Goal: Task Accomplishment & Management: Manage account settings

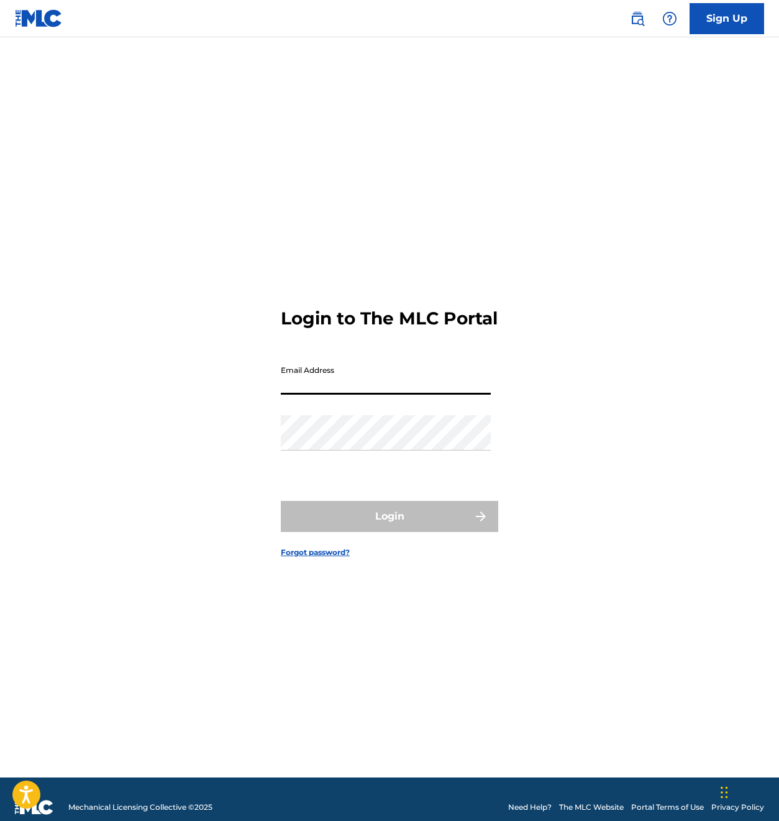
click at [329, 390] on input "Email Address" at bounding box center [386, 376] width 210 height 35
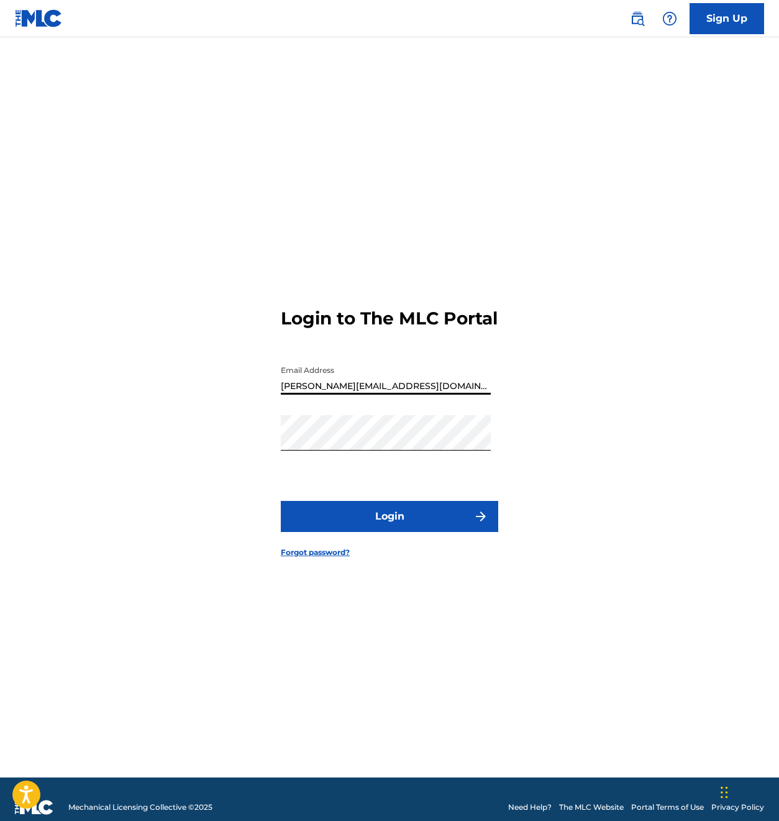
drag, startPoint x: 369, startPoint y: 398, endPoint x: 304, endPoint y: 397, distance: 64.0
click at [305, 395] on input "[PERSON_NAME][EMAIL_ADDRESS][DOMAIN_NAME]" at bounding box center [386, 376] width 210 height 35
click at [417, 532] on button "Login" at bounding box center [389, 516] width 217 height 31
click at [354, 395] on input "[PERSON_NAME][EMAIL_ADDRESS][DOMAIN_NAME]" at bounding box center [386, 376] width 210 height 35
type input "[PERSON_NAME][EMAIL_ADDRESS][DOMAIN_NAME]"
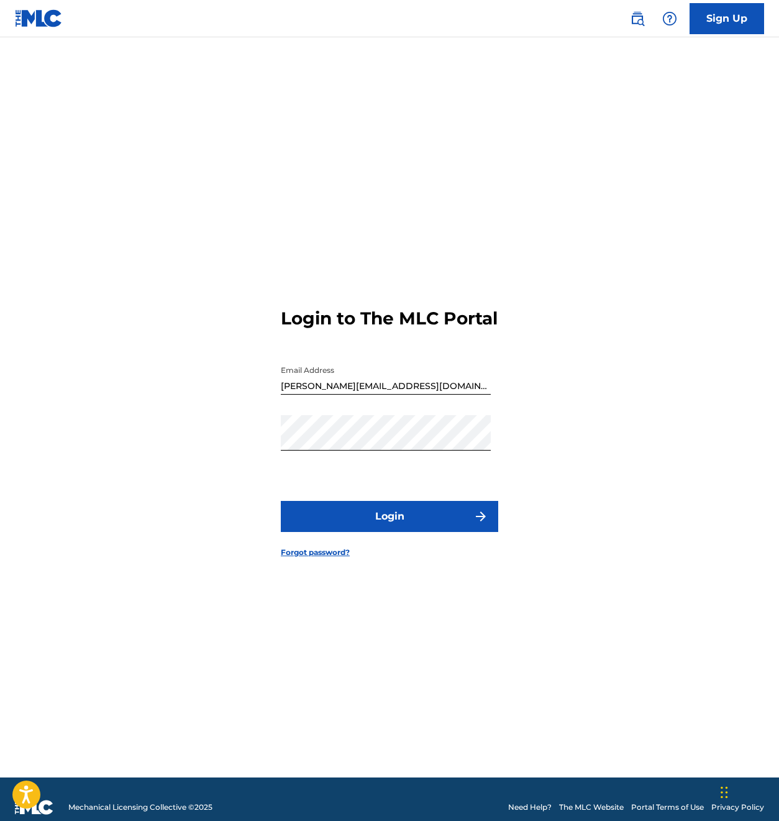
click at [397, 531] on button "Login" at bounding box center [389, 516] width 217 height 31
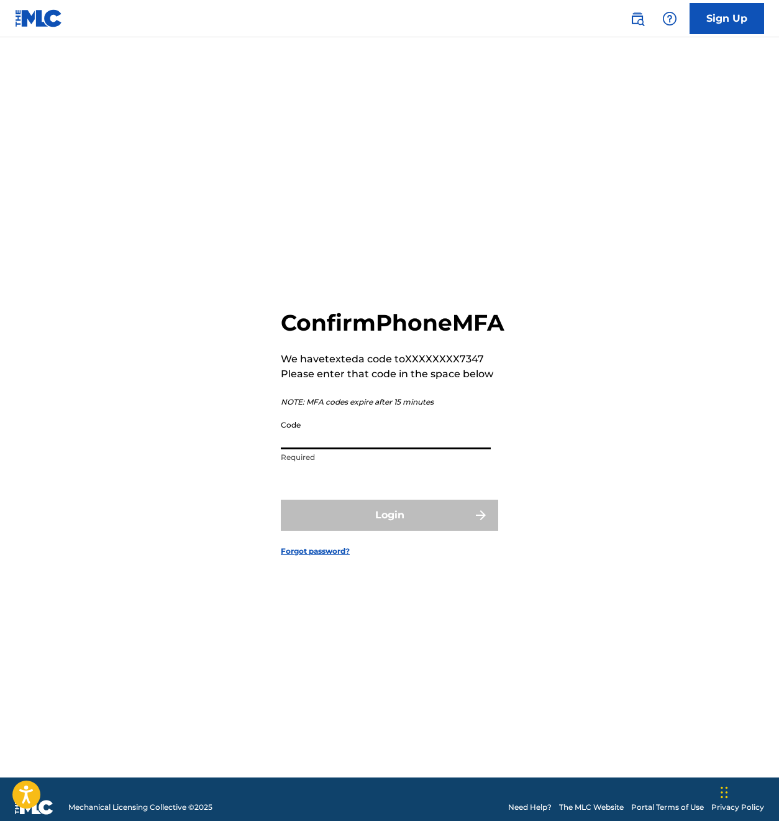
click at [315, 449] on input "Code" at bounding box center [386, 431] width 210 height 35
paste input "945533"
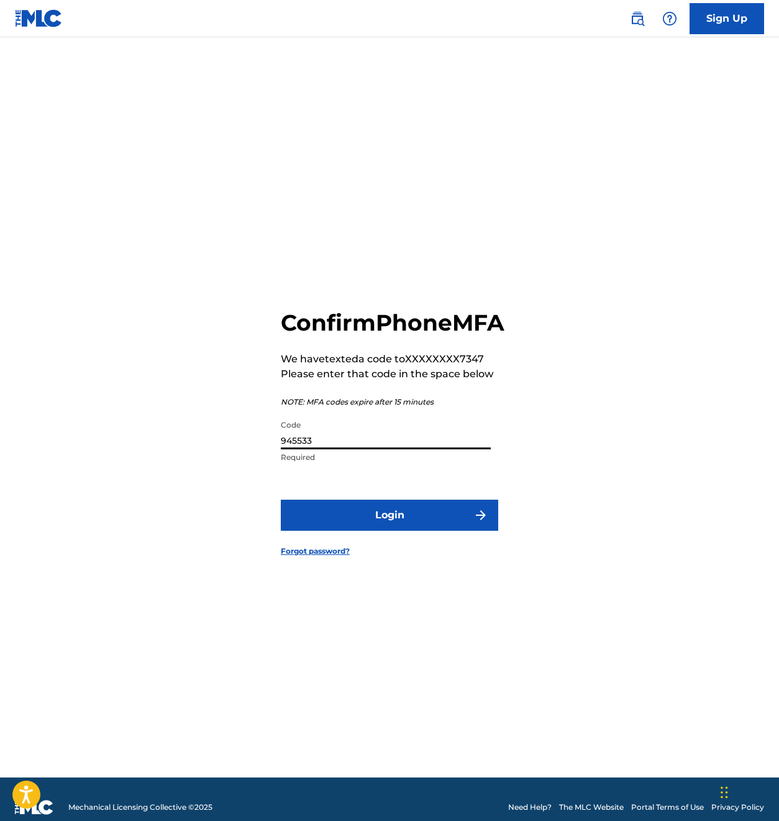
type input "945533"
click at [412, 531] on button "Login" at bounding box center [389, 515] width 217 height 31
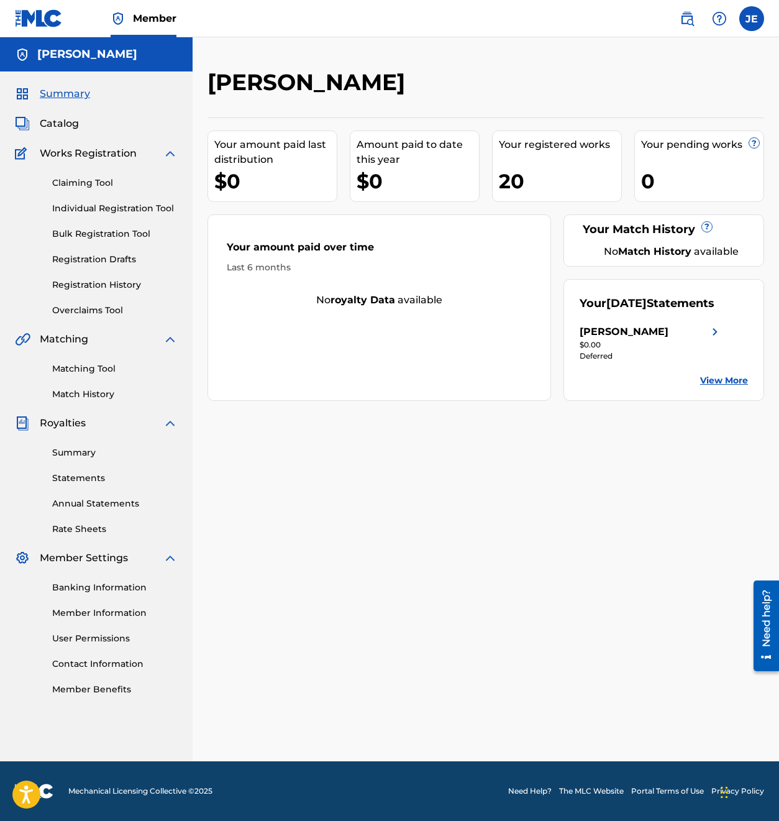
click at [108, 587] on link "Banking Information" at bounding box center [115, 587] width 126 height 13
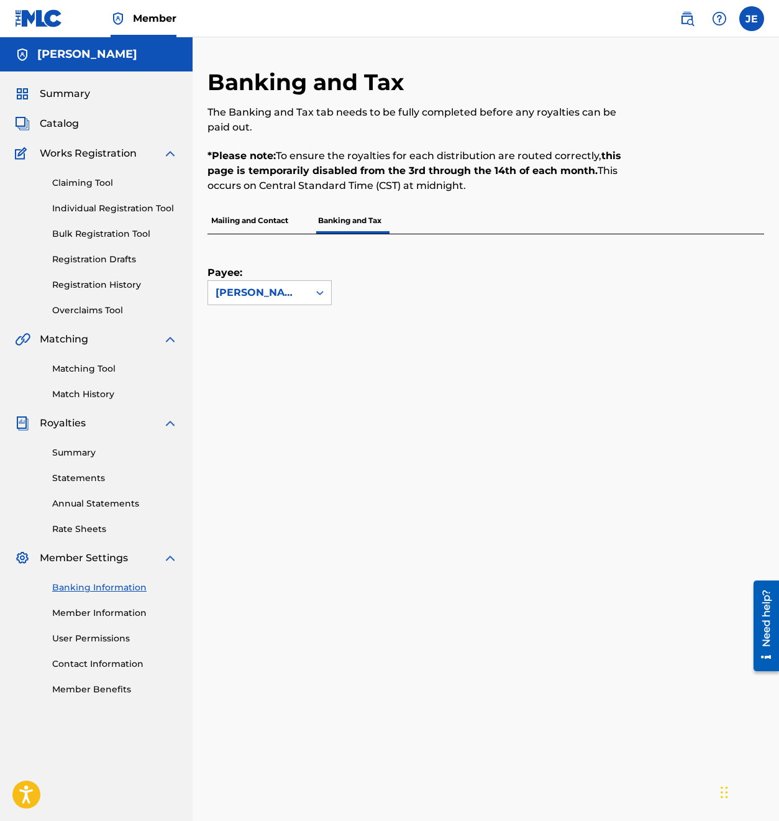
click at [69, 126] on span "Catalog" at bounding box center [59, 123] width 39 height 15
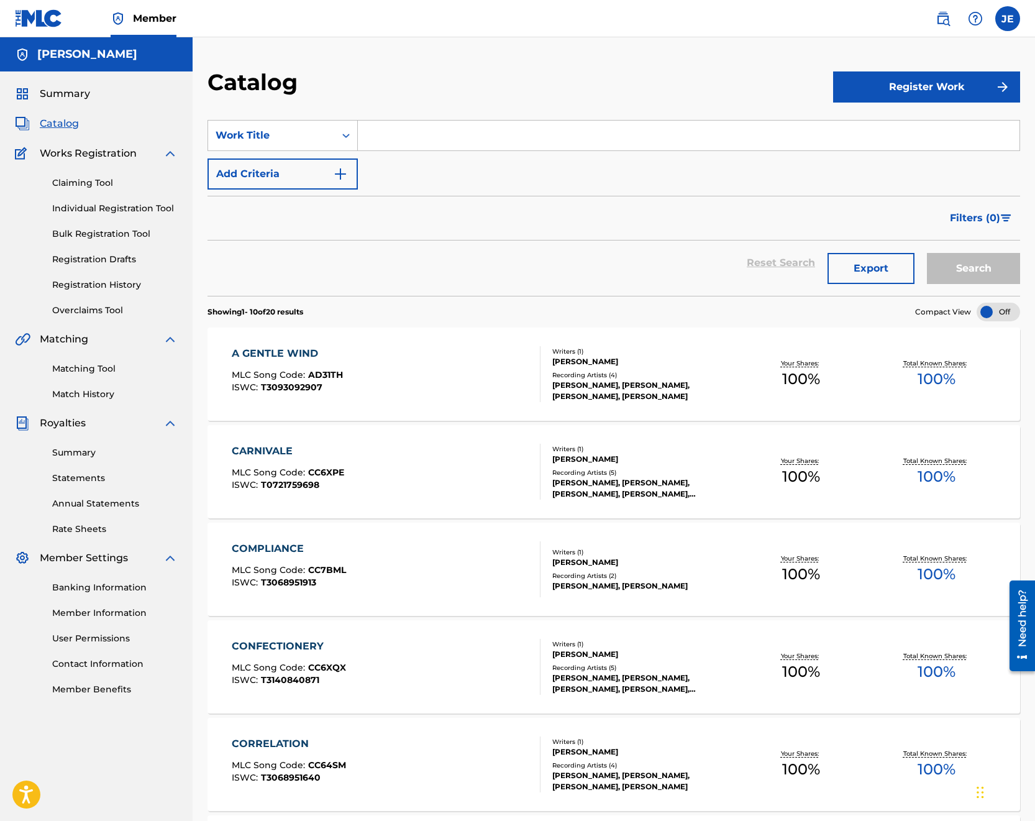
click at [77, 475] on link "Statements" at bounding box center [115, 478] width 126 height 13
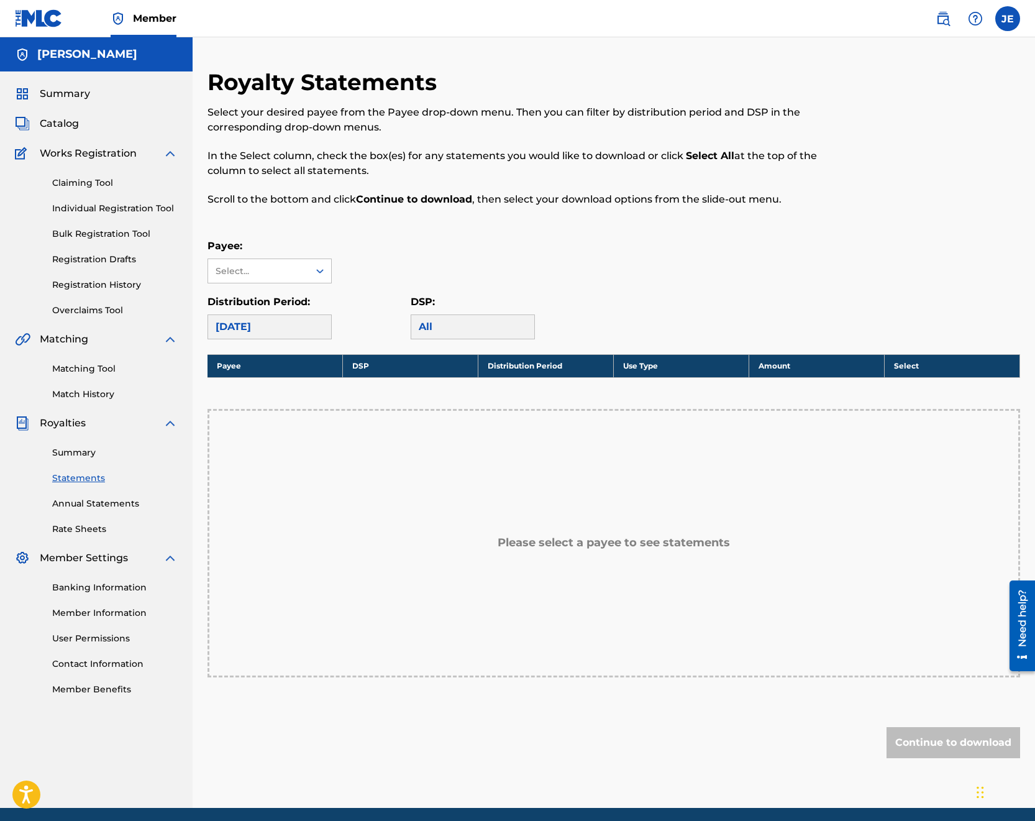
click at [78, 452] on link "Summary" at bounding box center [115, 452] width 126 height 13
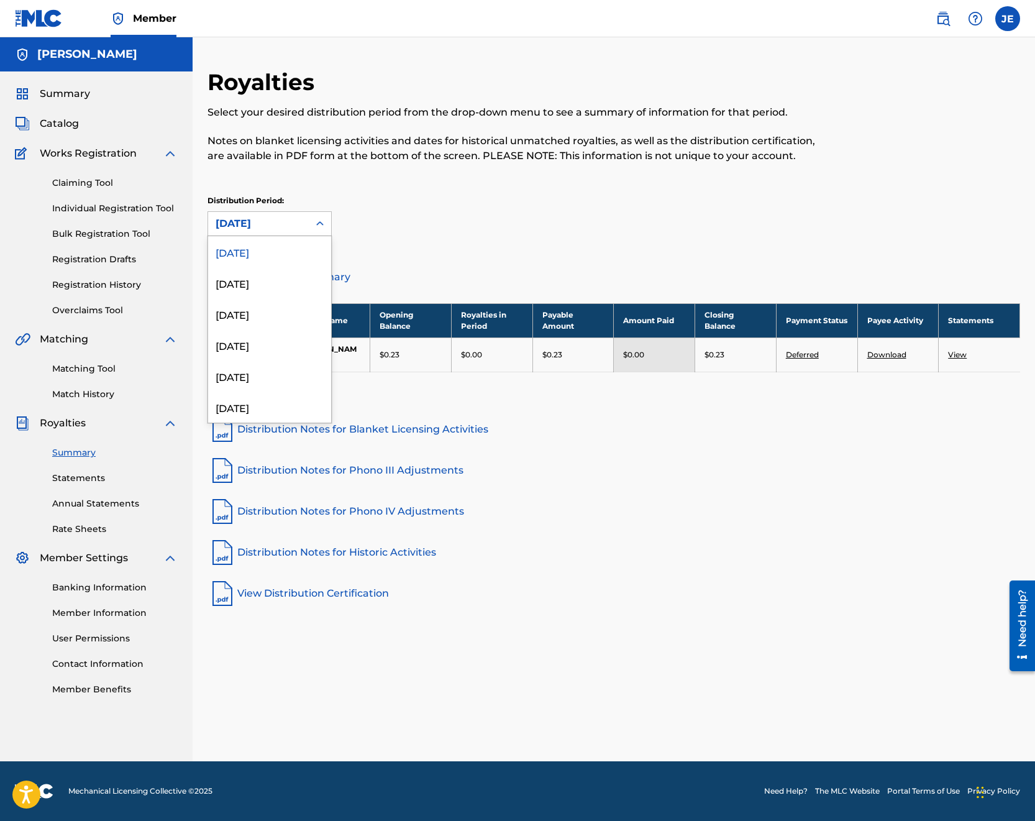
click at [319, 224] on icon at bounding box center [319, 223] width 7 height 4
click at [256, 407] on div "[DATE]" at bounding box center [269, 406] width 123 height 31
click at [322, 222] on icon at bounding box center [319, 223] width 7 height 4
click at [259, 341] on div "[DATE]" at bounding box center [269, 334] width 123 height 31
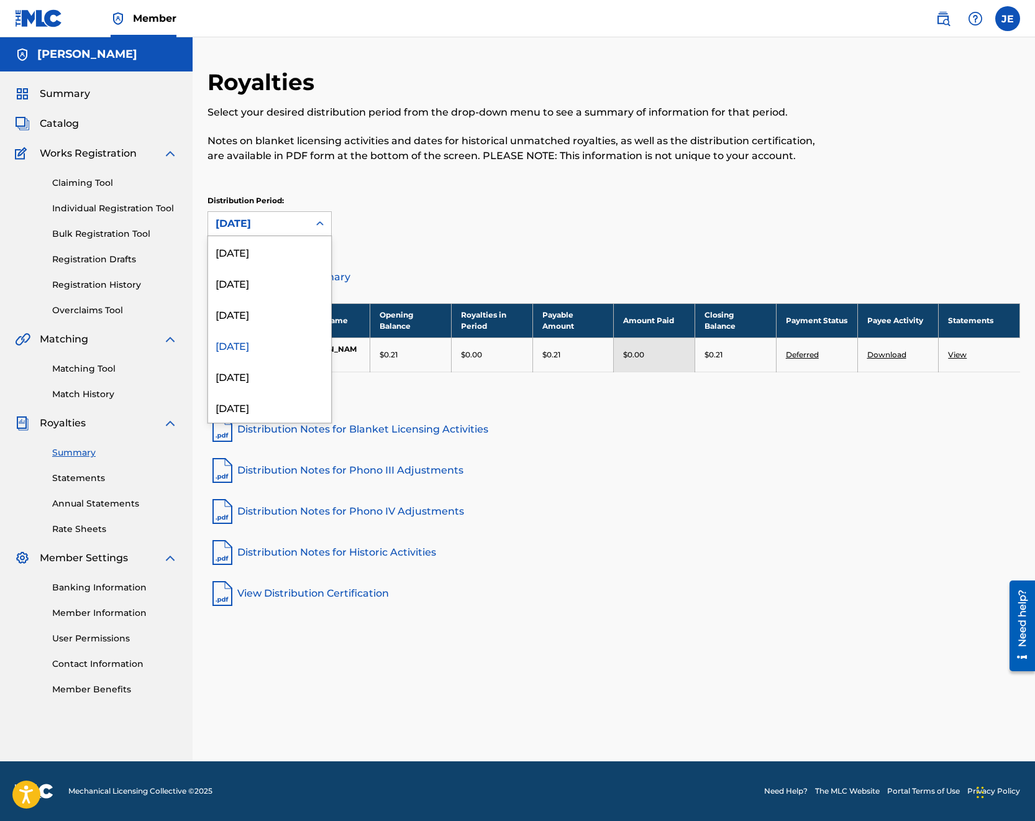
click at [319, 218] on icon at bounding box center [320, 223] width 12 height 12
click at [268, 261] on div "[DATE]" at bounding box center [269, 251] width 123 height 31
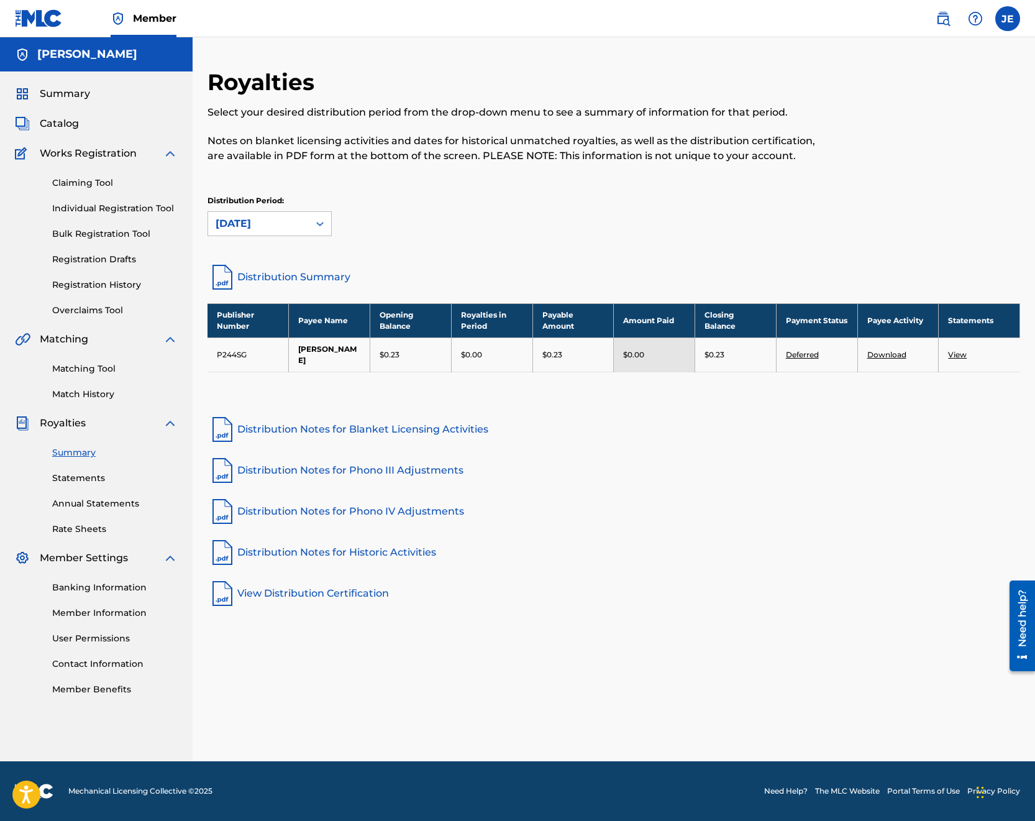
click at [509, 224] on div "Distribution Period: option [DATE], selected. [DATE]" at bounding box center [614, 215] width 813 height 41
click at [122, 207] on link "Individual Registration Tool" at bounding box center [115, 208] width 126 height 13
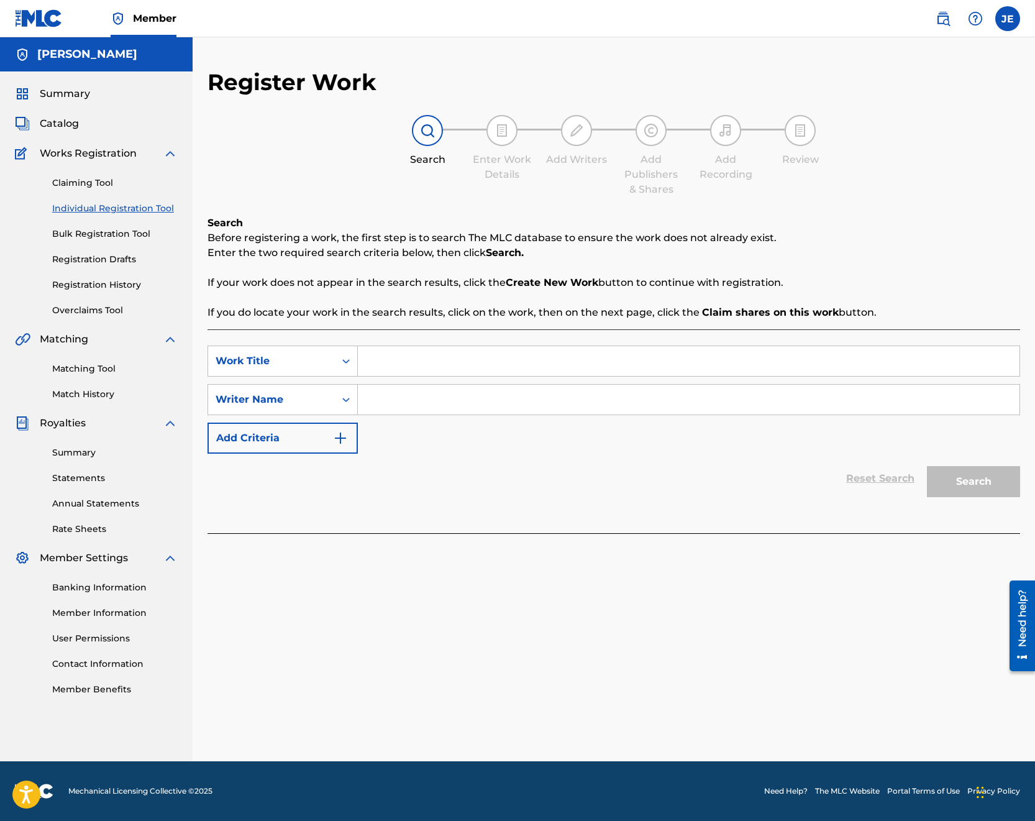
click at [67, 125] on span "Catalog" at bounding box center [59, 123] width 39 height 15
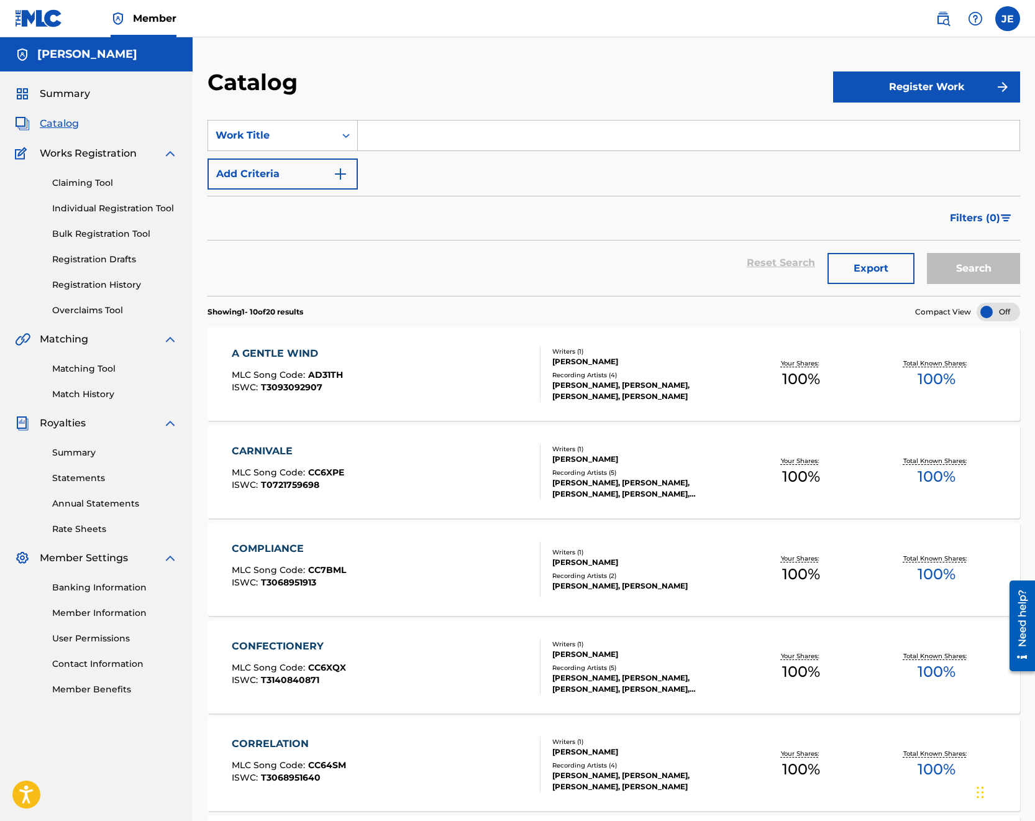
click at [726, 366] on div "[PERSON_NAME]" at bounding box center [642, 361] width 181 height 11
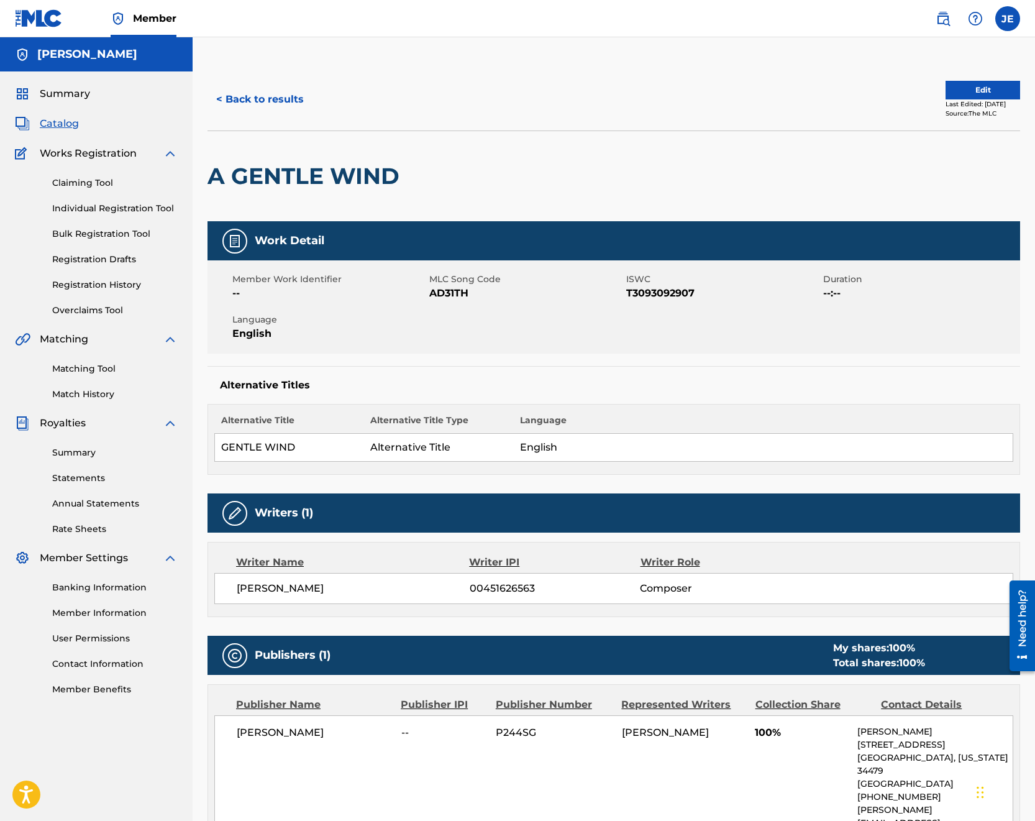
click at [657, 359] on div "Work Detail Member Work Identifier -- MLC Song Code AD31TH ISWC T3093092907 Dur…" at bounding box center [614, 348] width 813 height 254
drag, startPoint x: 1010, startPoint y: 309, endPoint x: 1004, endPoint y: 311, distance: 7.3
click at [779, 309] on div "Member Work Identifier -- MLC Song Code AD31TH ISWC T3093092907 Duration --:-- …" at bounding box center [614, 306] width 813 height 93
click at [498, 321] on div "Member Work Identifier -- MLC Song Code AD31TH ISWC T3093092907 Duration --:-- …" at bounding box center [614, 306] width 813 height 93
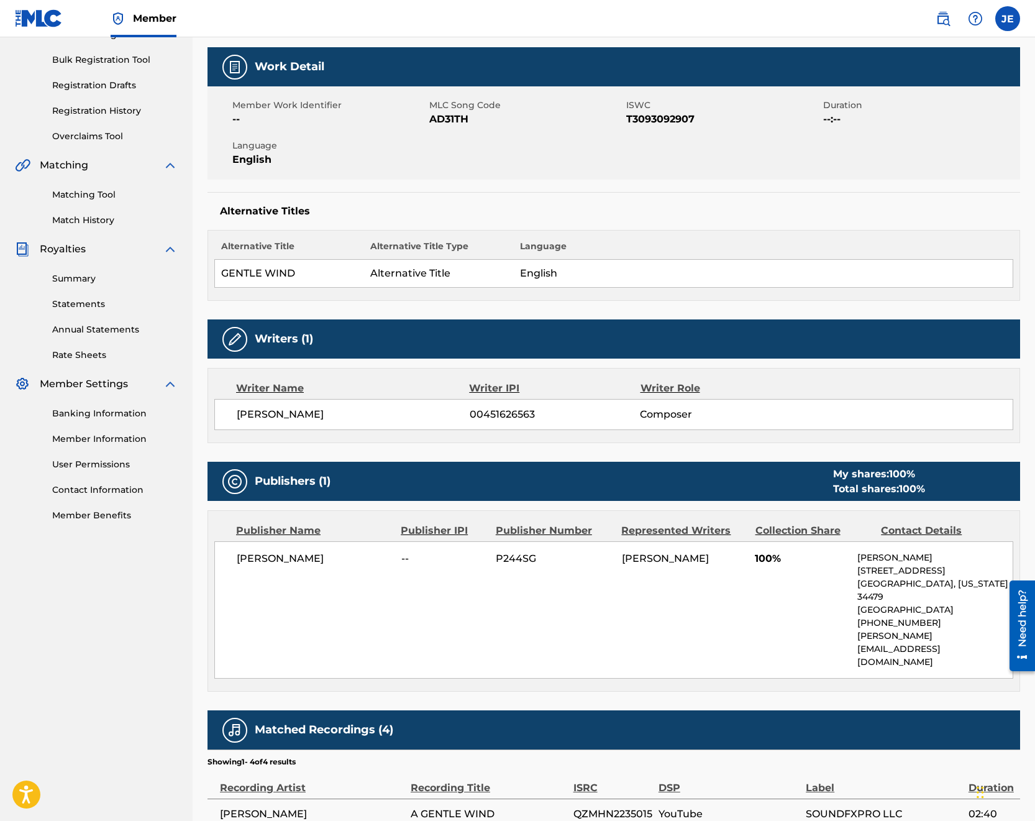
scroll to position [175, 0]
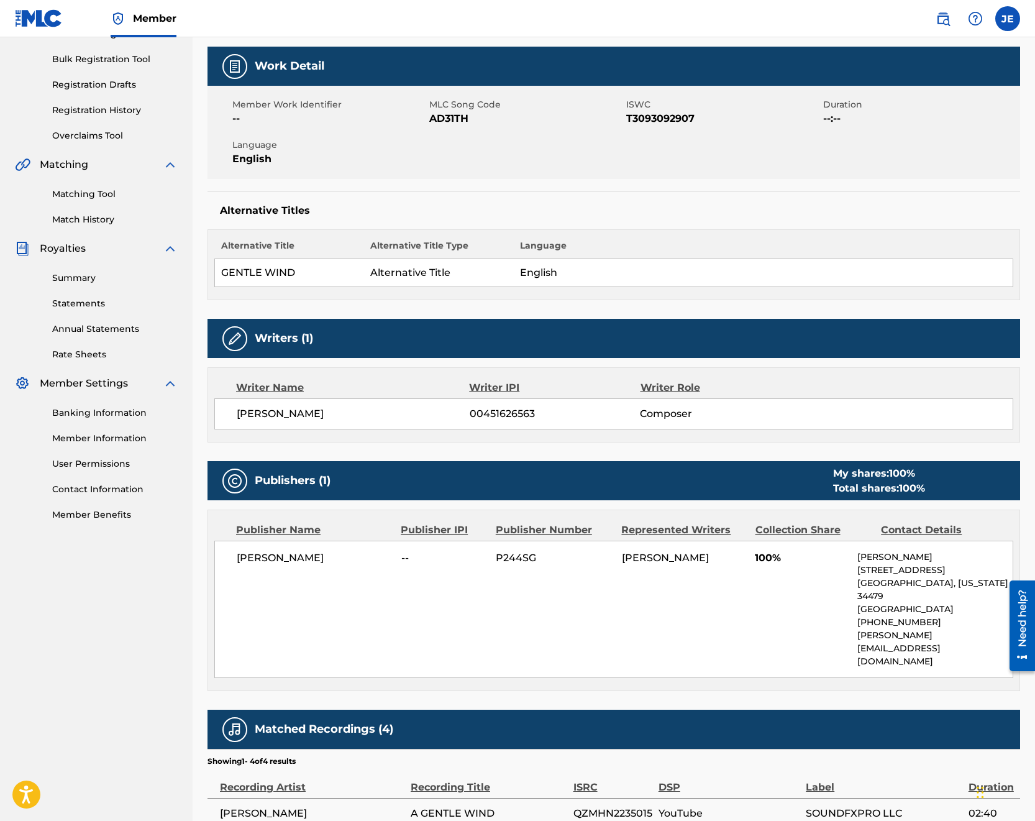
click at [779, 629] on p "[PERSON_NAME][EMAIL_ADDRESS][DOMAIN_NAME]" at bounding box center [935, 648] width 155 height 39
drag, startPoint x: 917, startPoint y: 623, endPoint x: 836, endPoint y: 622, distance: 81.4
click at [779, 622] on div "[PERSON_NAME] -- P244SG [PERSON_NAME] 100% [PERSON_NAME] [STREET_ADDRESS][US_ST…" at bounding box center [613, 609] width 799 height 137
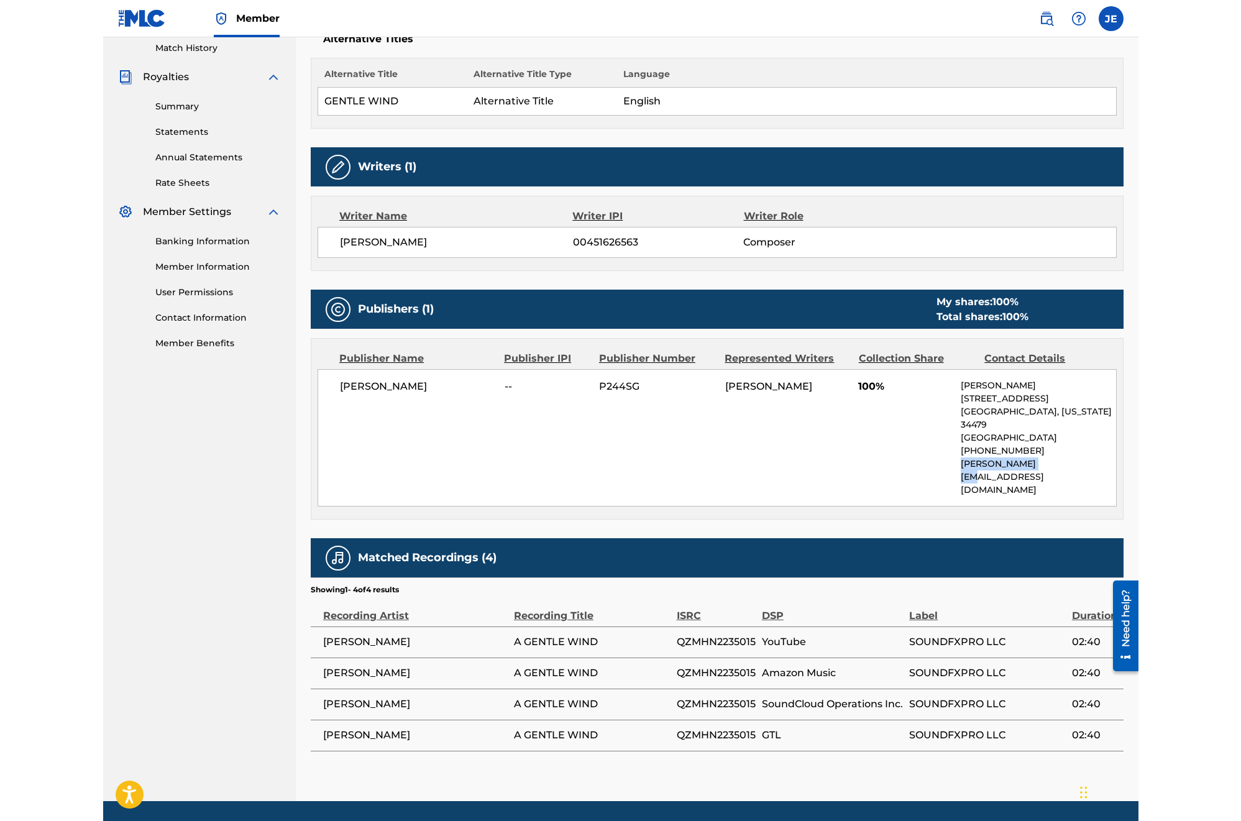
scroll to position [338, 0]
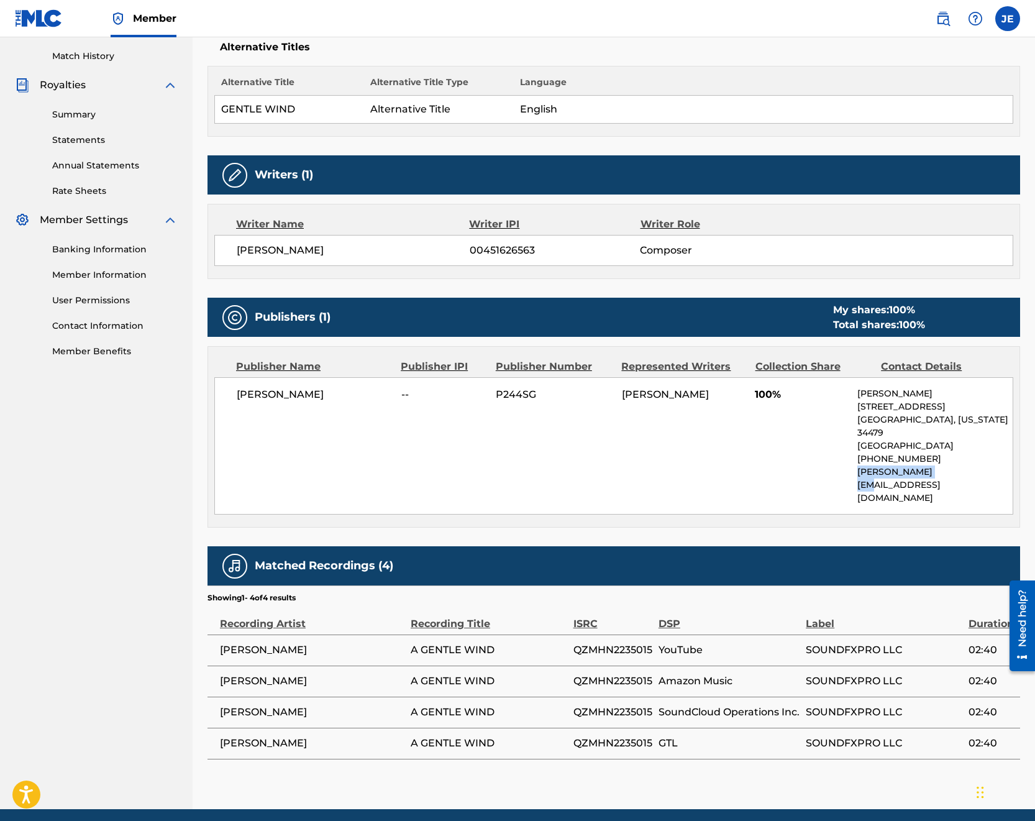
click at [227, 559] on img at bounding box center [234, 566] width 15 height 15
click at [237, 559] on img at bounding box center [234, 566] width 15 height 15
drag, startPoint x: 237, startPoint y: 523, endPoint x: 282, endPoint y: 523, distance: 44.7
click at [237, 559] on img at bounding box center [234, 566] width 15 height 15
click at [299, 559] on h5 "Matched Recordings (4)" at bounding box center [324, 566] width 139 height 14
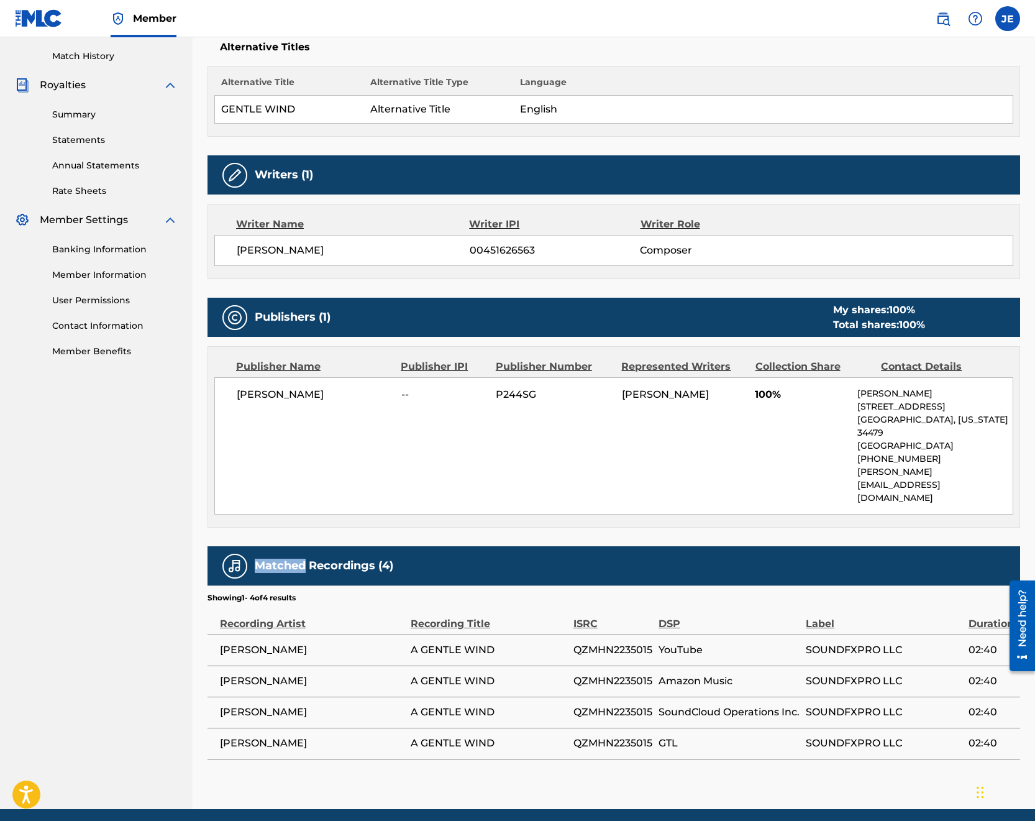
click at [298, 559] on h5 "Matched Recordings (4)" at bounding box center [324, 566] width 139 height 14
click at [747, 705] on span "SoundCloud Operations Inc." at bounding box center [729, 712] width 141 height 15
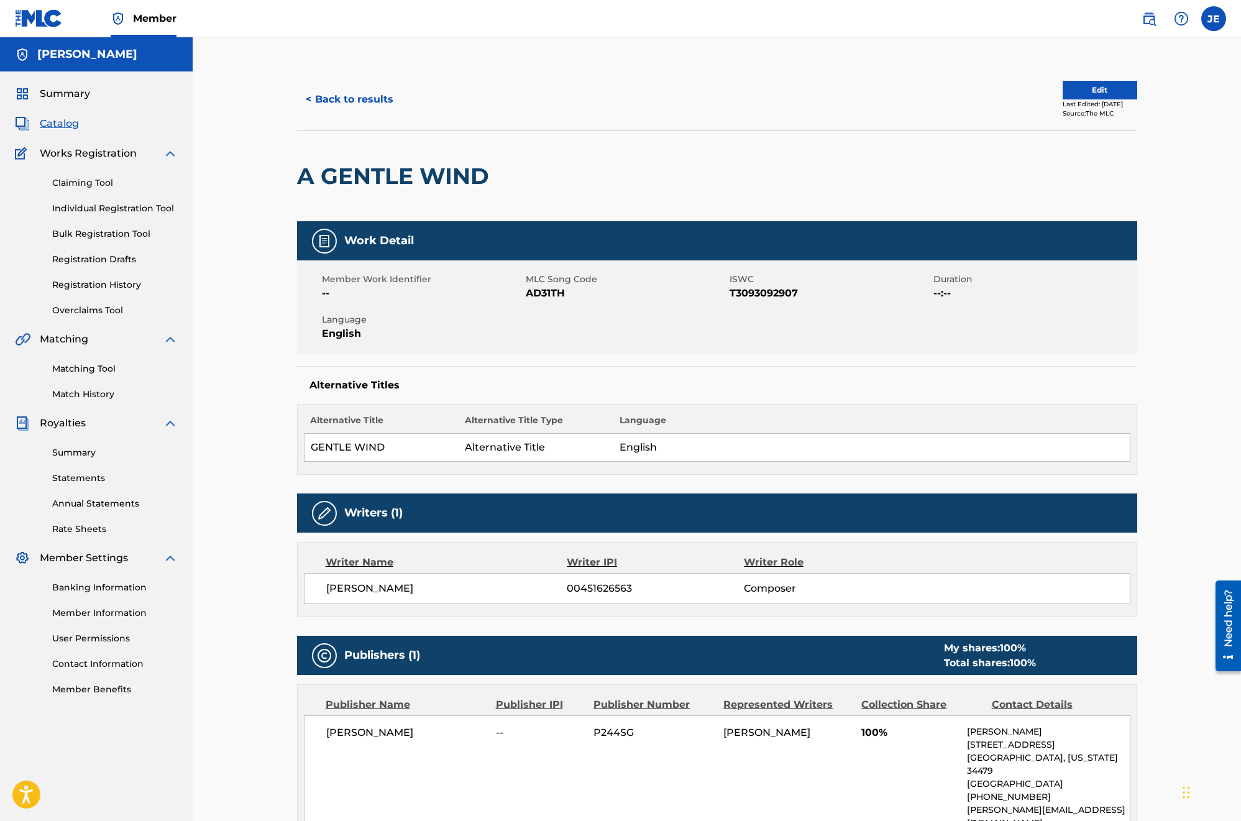
scroll to position [0, 0]
click at [67, 123] on span "Catalog" at bounding box center [59, 123] width 39 height 15
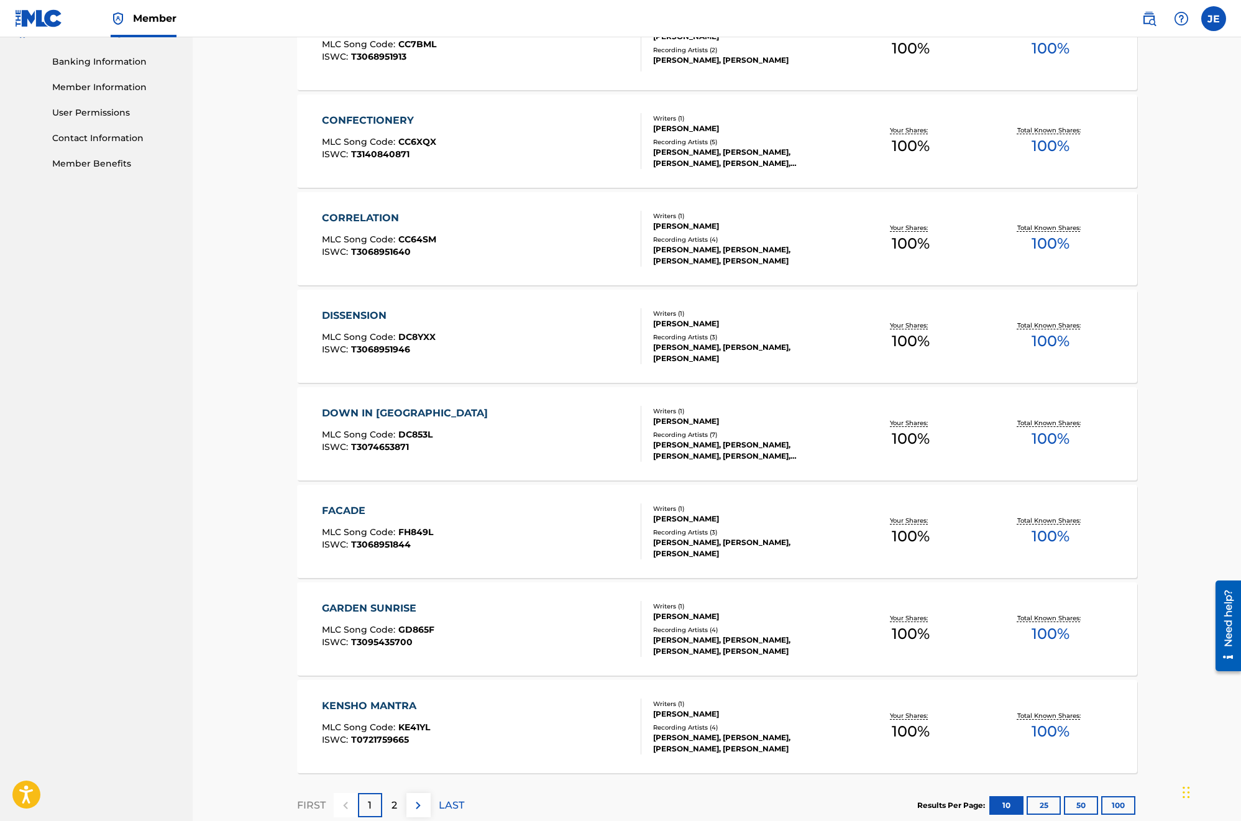
scroll to position [531, 0]
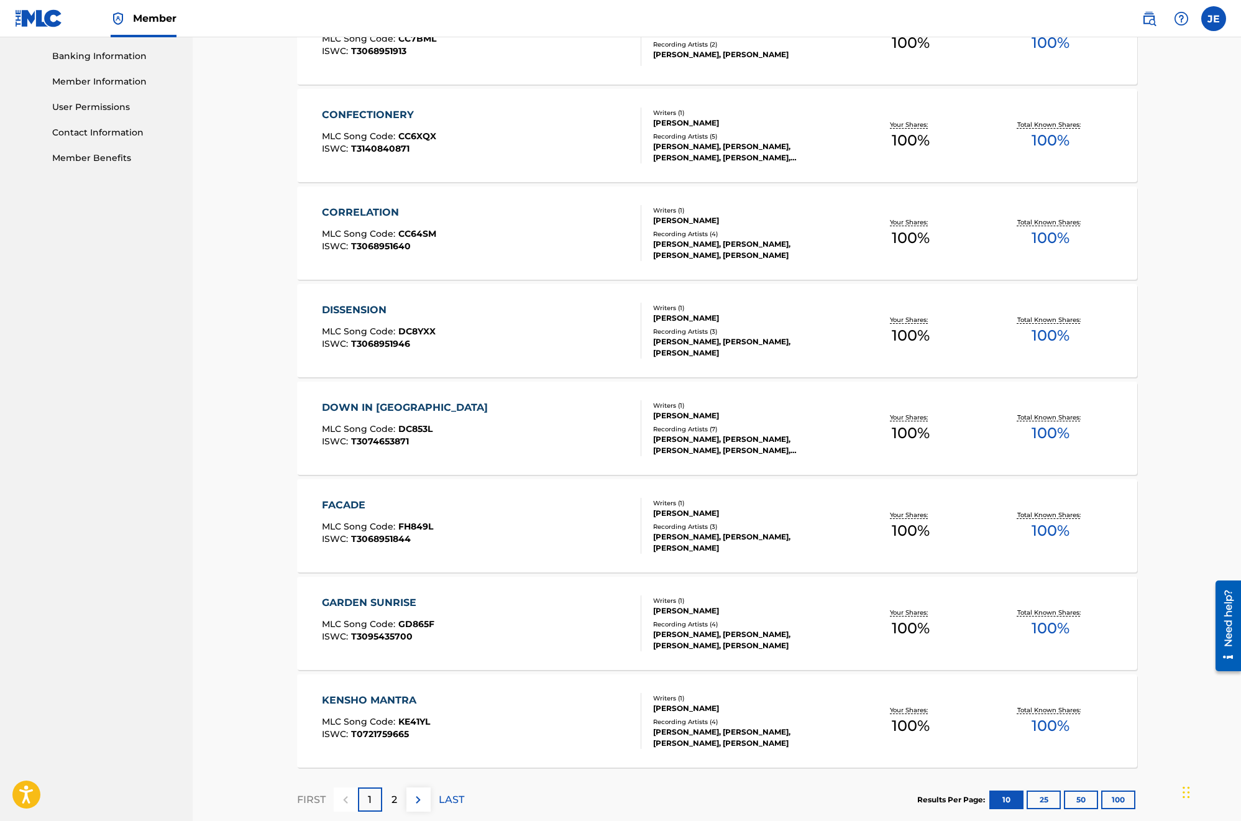
click at [685, 445] on div "[PERSON_NAME], [PERSON_NAME], [PERSON_NAME], [PERSON_NAME], [PERSON_NAME]" at bounding box center [747, 445] width 188 height 22
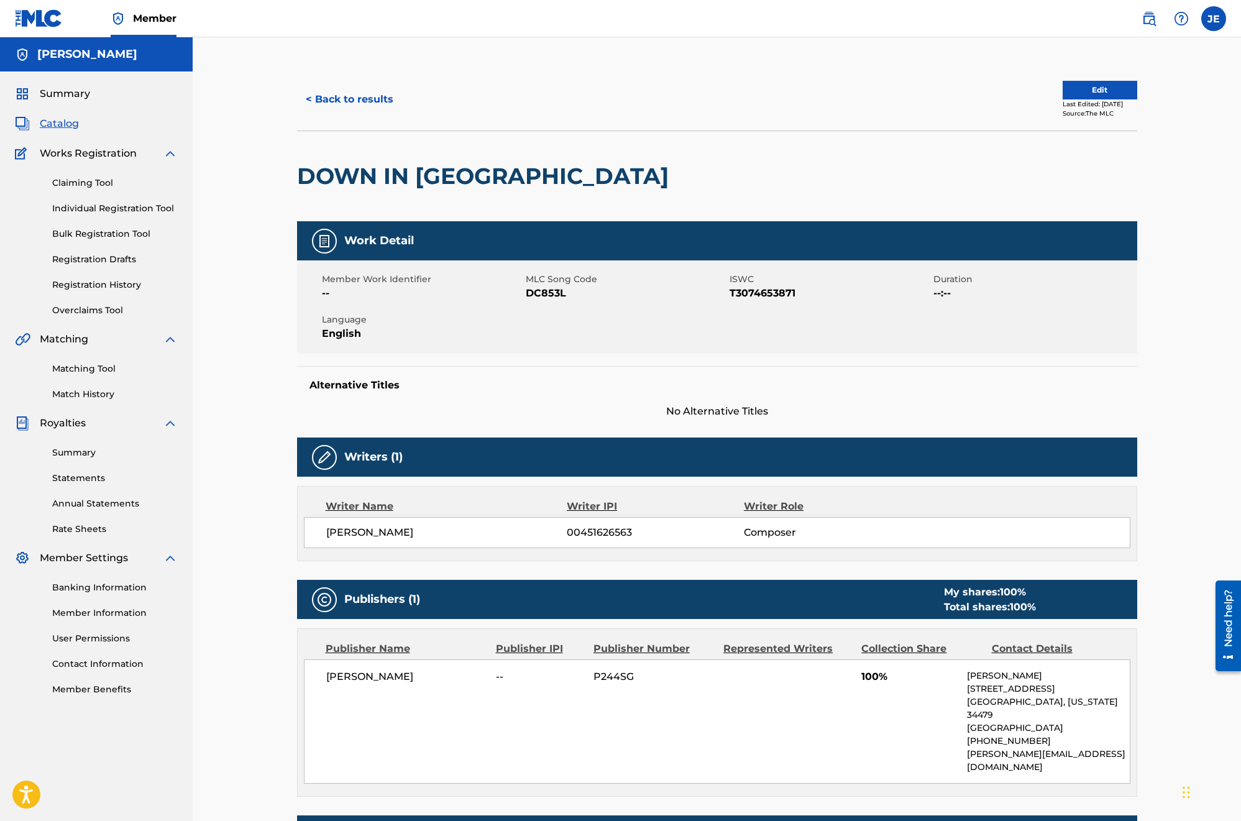
click at [362, 99] on button "< Back to results" at bounding box center [349, 99] width 105 height 31
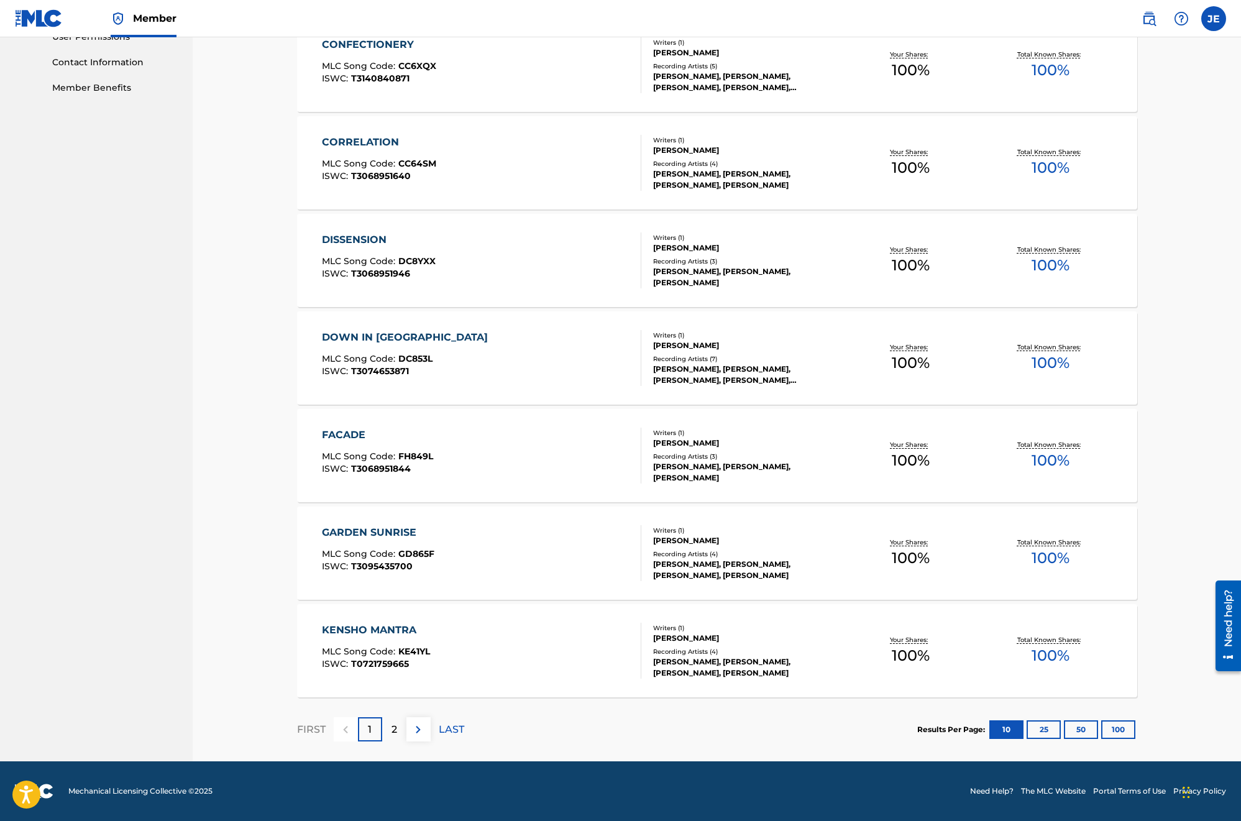
scroll to position [602, 0]
click at [390, 534] on div "GARDEN SUNRISE" at bounding box center [378, 532] width 112 height 15
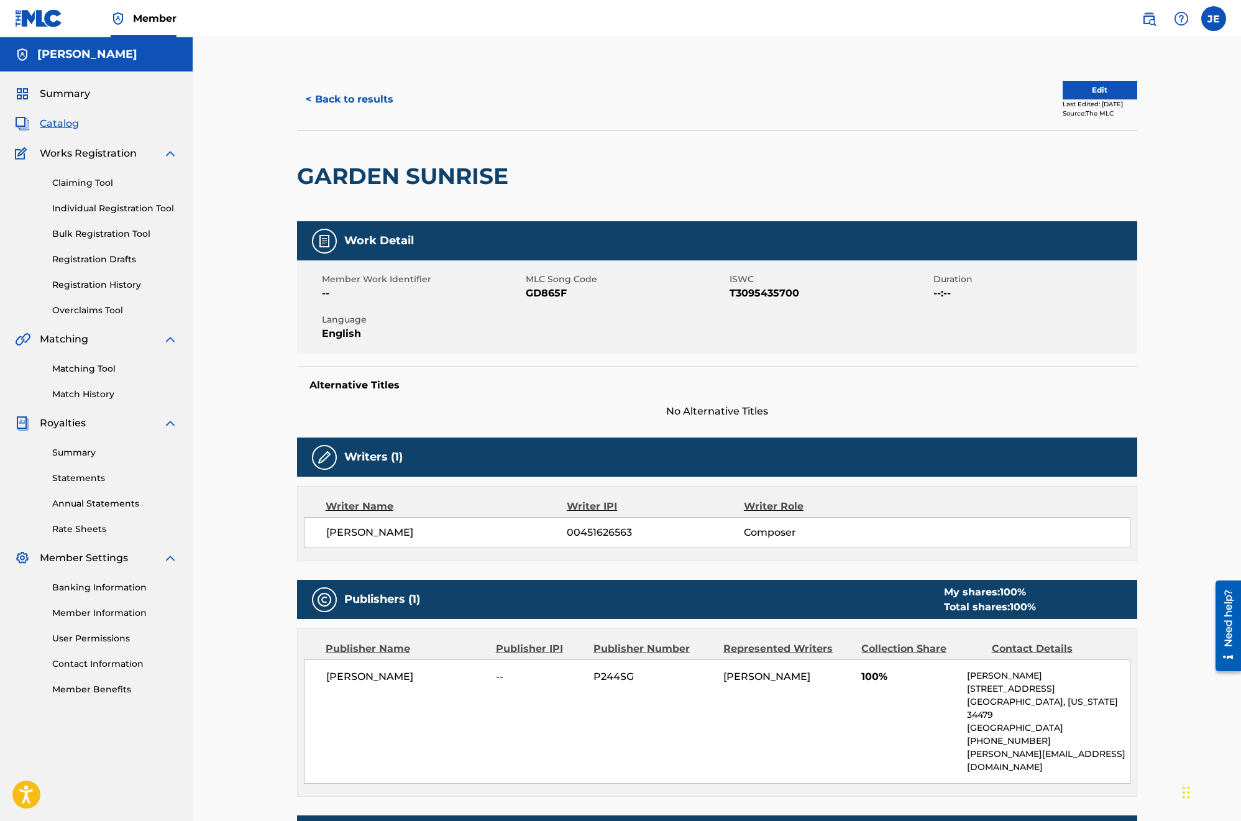
click at [779, 87] on button "Edit" at bounding box center [1100, 90] width 75 height 19
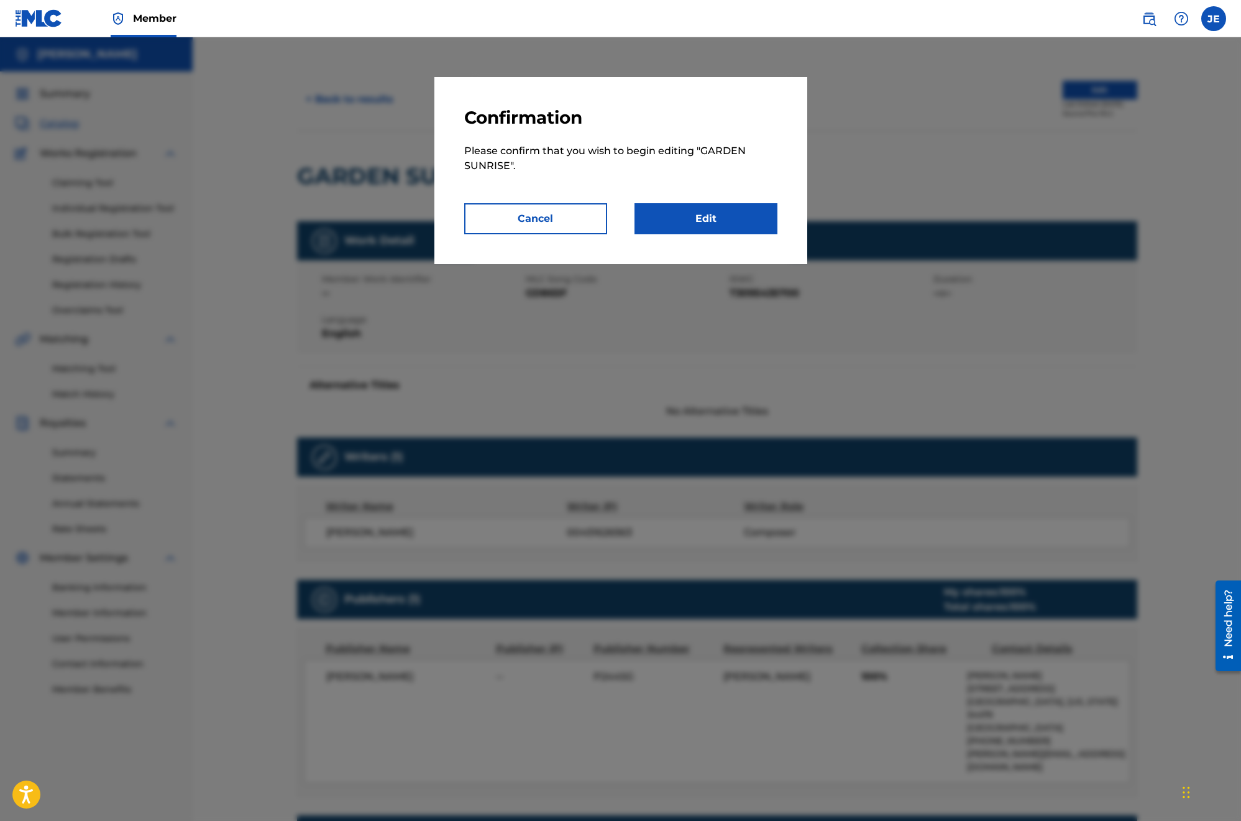
drag, startPoint x: 565, startPoint y: 216, endPoint x: 539, endPoint y: 209, distance: 27.6
click at [564, 216] on button "Cancel" at bounding box center [535, 218] width 143 height 31
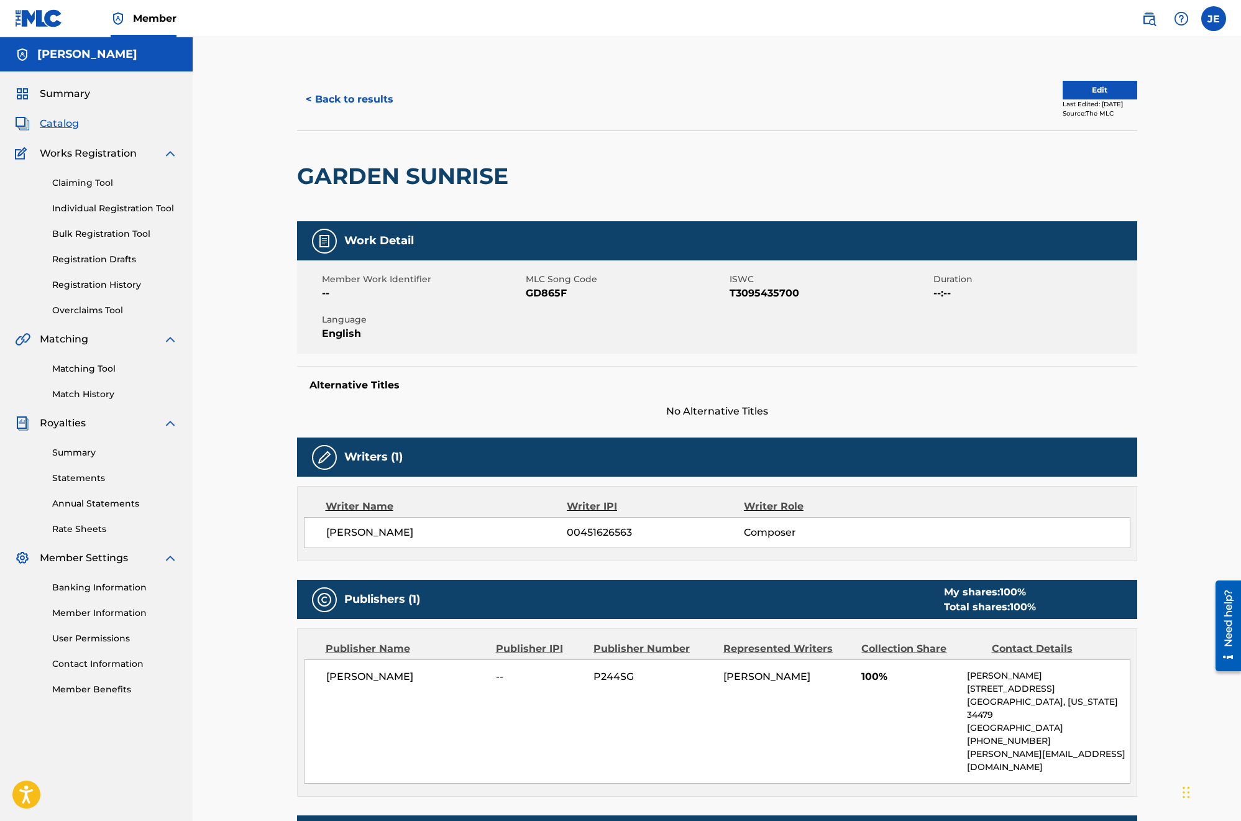
click at [62, 93] on span "Summary" at bounding box center [65, 93] width 50 height 15
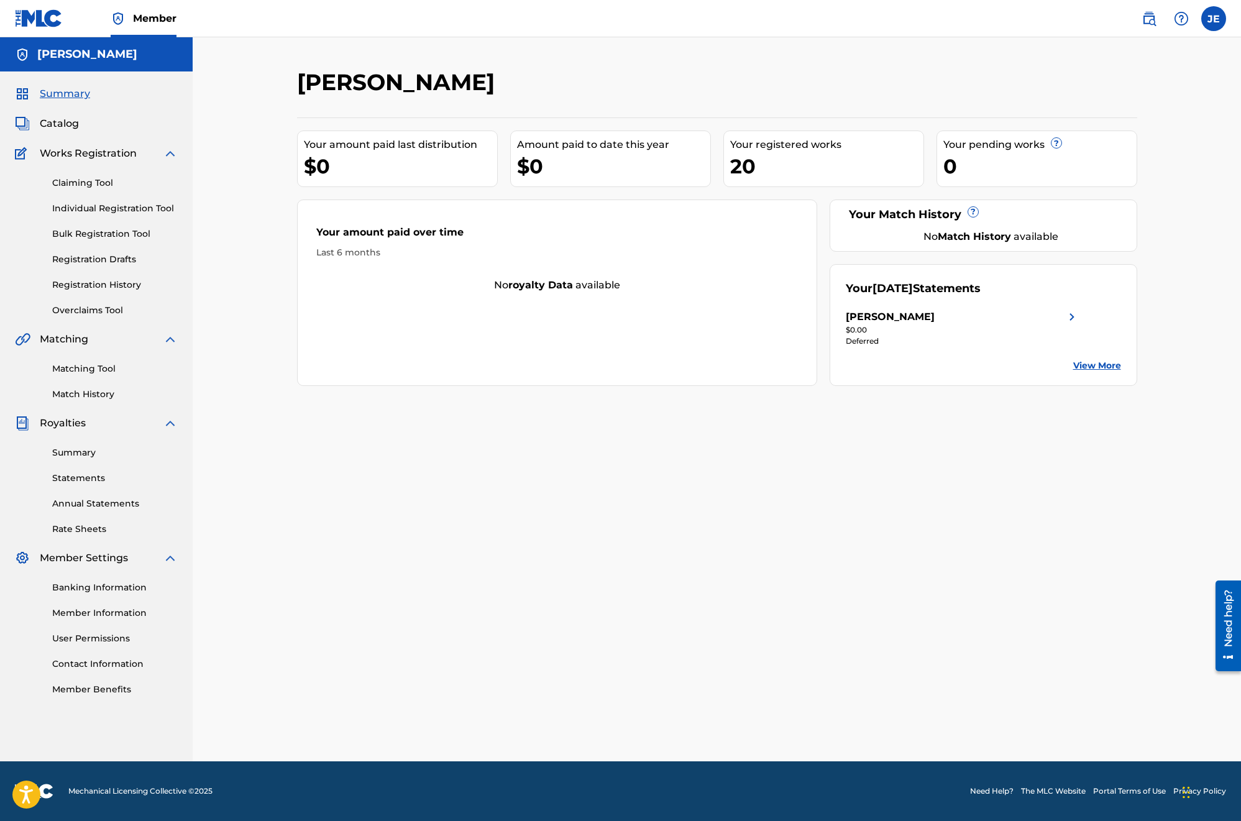
click at [108, 231] on link "Bulk Registration Tool" at bounding box center [115, 233] width 126 height 13
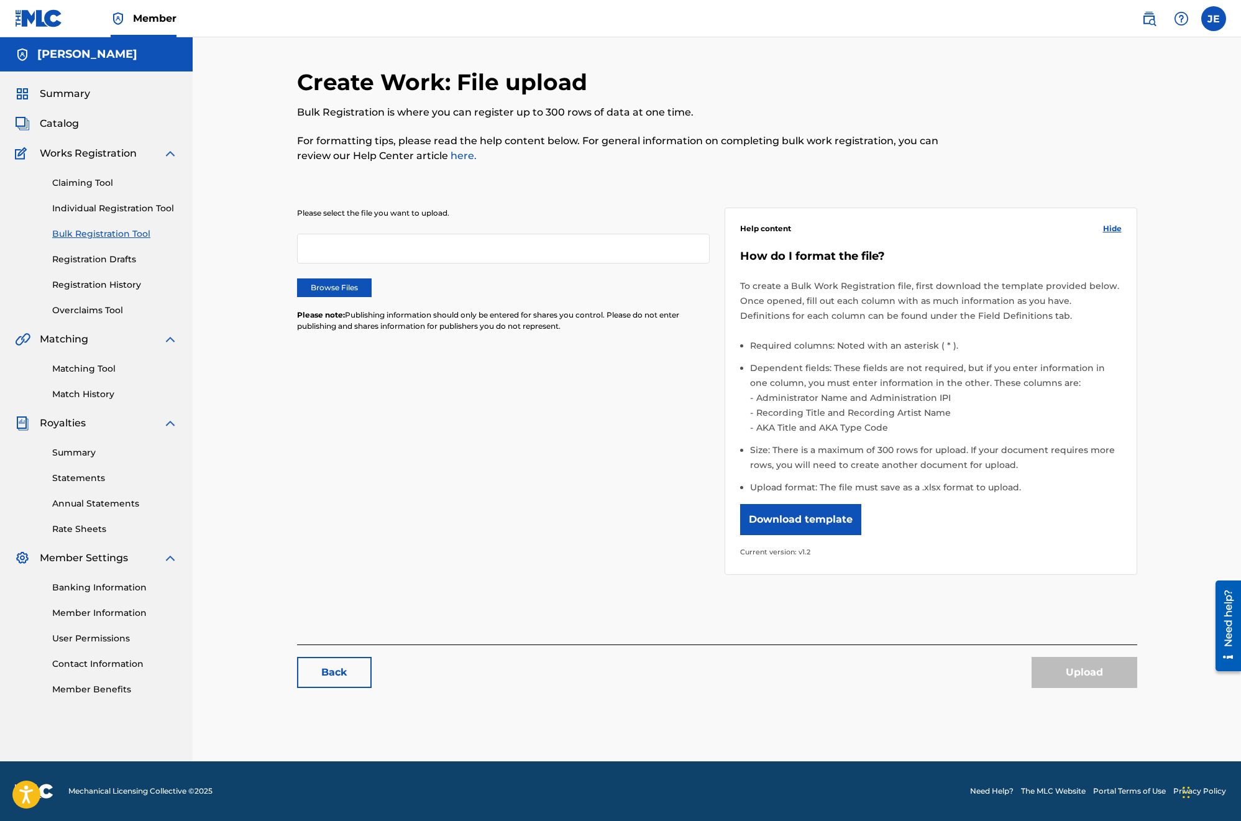
click at [119, 210] on link "Individual Registration Tool" at bounding box center [115, 208] width 126 height 13
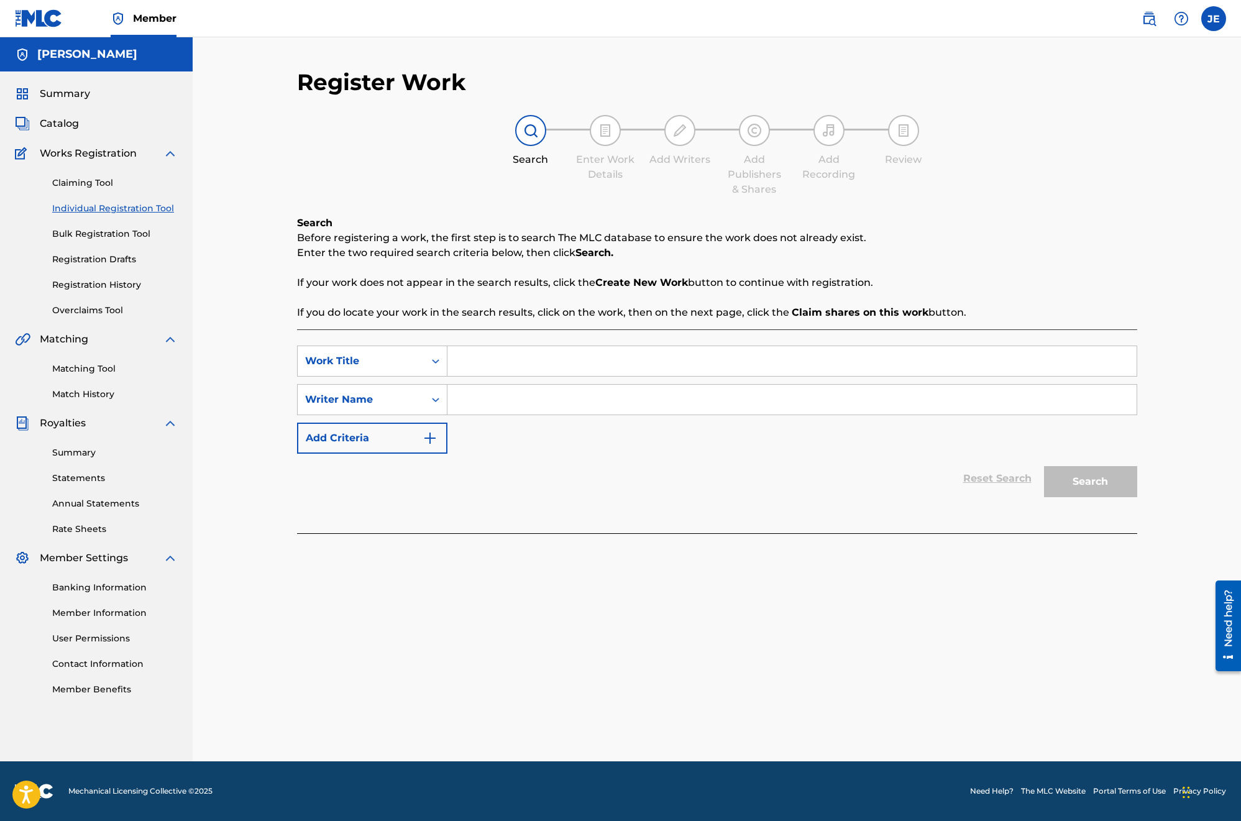
click at [779, 17] on label at bounding box center [1213, 18] width 25 height 25
click at [779, 19] on input "JE [PERSON_NAME] [PERSON_NAME][EMAIL_ADDRESS][DOMAIN_NAME] Notification Prefere…" at bounding box center [1214, 19] width 0 height 0
click at [779, 176] on p "Log out" at bounding box center [1093, 175] width 29 height 11
click at [779, 19] on input "JE [PERSON_NAME] [PERSON_NAME][EMAIL_ADDRESS][DOMAIN_NAME] Notification Prefere…" at bounding box center [1214, 19] width 0 height 0
